Goal: Check status: Check status

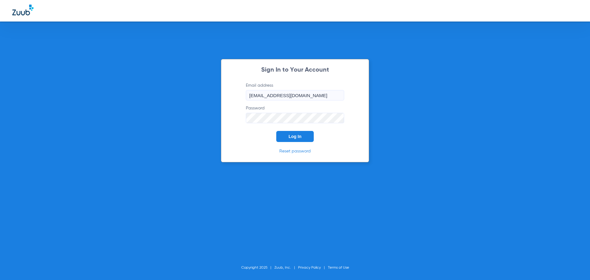
click at [305, 138] on button "Log In" at bounding box center [294, 136] width 37 height 11
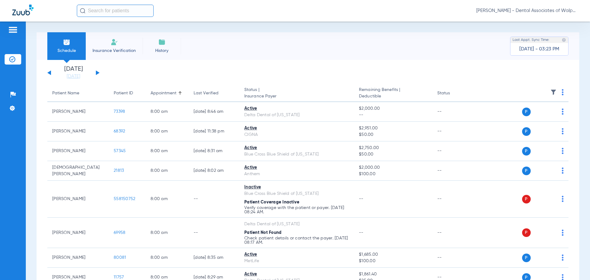
click at [96, 72] on button at bounding box center [98, 72] width 4 height 5
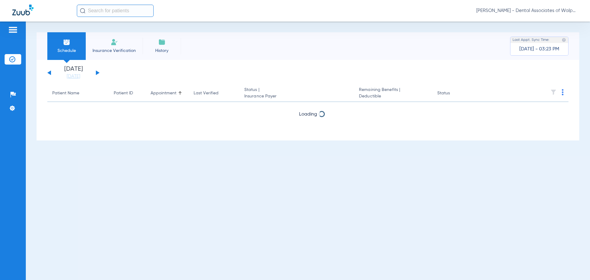
click at [96, 72] on button at bounding box center [98, 72] width 4 height 5
click at [51, 72] on button at bounding box center [49, 72] width 4 height 5
